Goal: Information Seeking & Learning: Learn about a topic

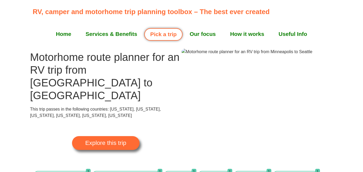
click at [124, 140] on span "Explore this trip" at bounding box center [105, 143] width 41 height 6
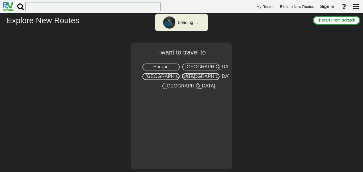
select select "number:2"
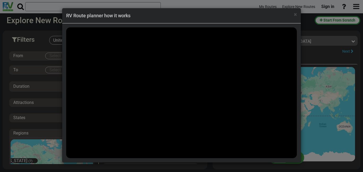
scroll to position [14304, 0]
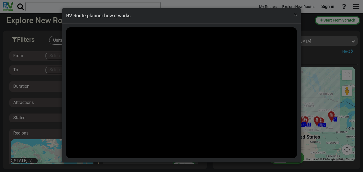
click at [295, 16] on span "×" at bounding box center [295, 14] width 3 height 6
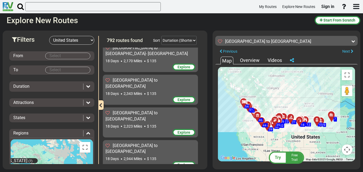
click at [250, 60] on div "Overview" at bounding box center [250, 60] width 22 height 7
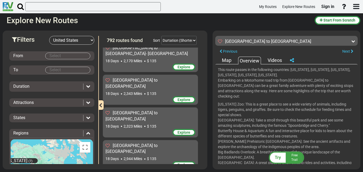
click at [273, 61] on div "Videos" at bounding box center [274, 60] width 17 height 7
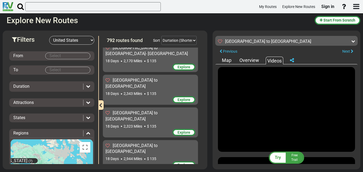
click at [232, 61] on div "Map" at bounding box center [227, 60] width 12 height 7
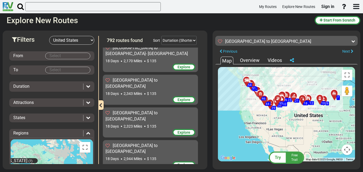
drag, startPoint x: 317, startPoint y: 111, endPoint x: 320, endPoint y: 89, distance: 22.2
click at [320, 89] on div "To activate drag with keyboard, press Alt + Enter. Once in keyboard drag state,…" at bounding box center [286, 114] width 137 height 94
